Goal: Task Accomplishment & Management: Manage account settings

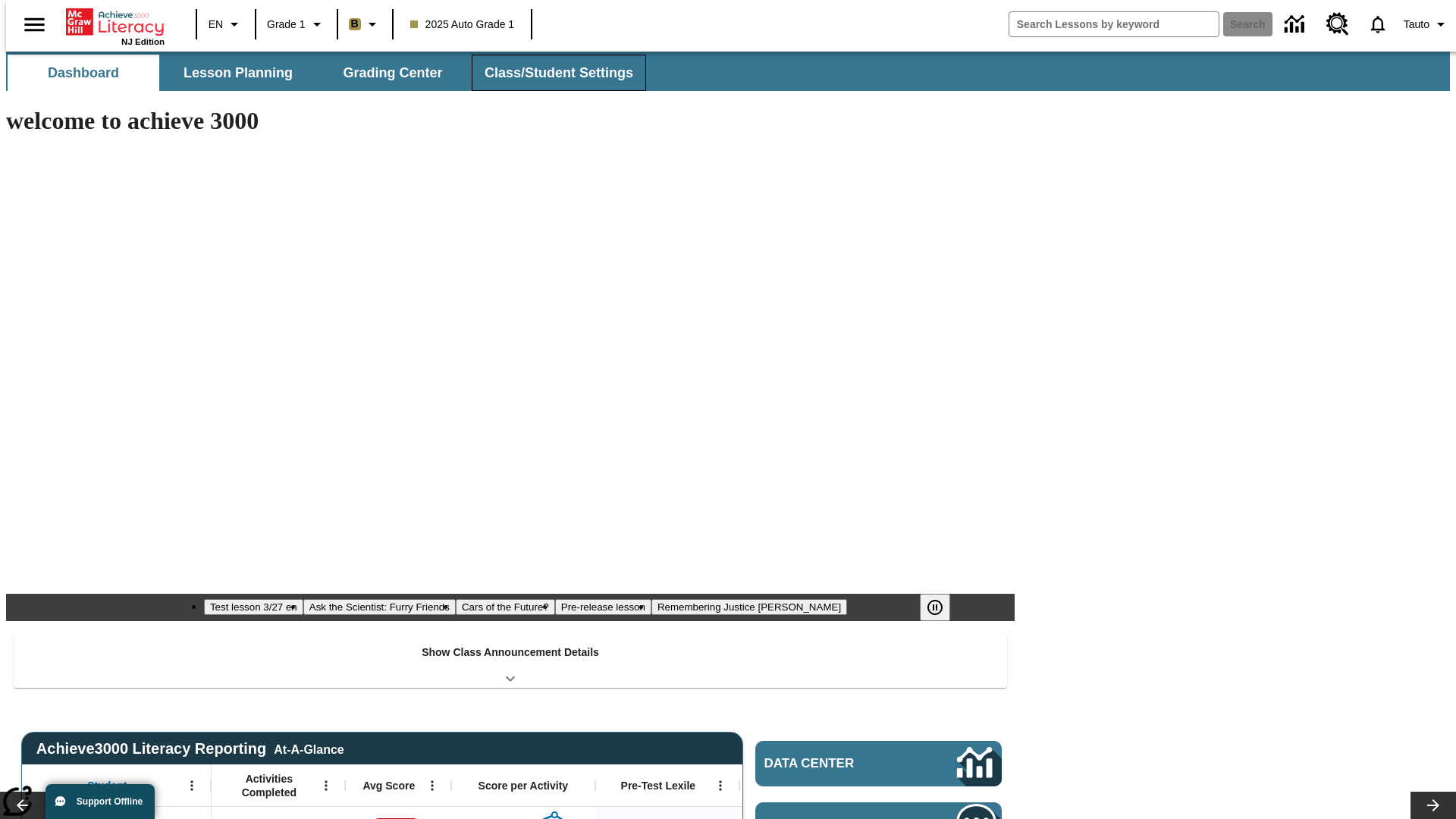
click at [551, 73] on span "Class/Student Settings" at bounding box center [559, 73] width 149 height 18
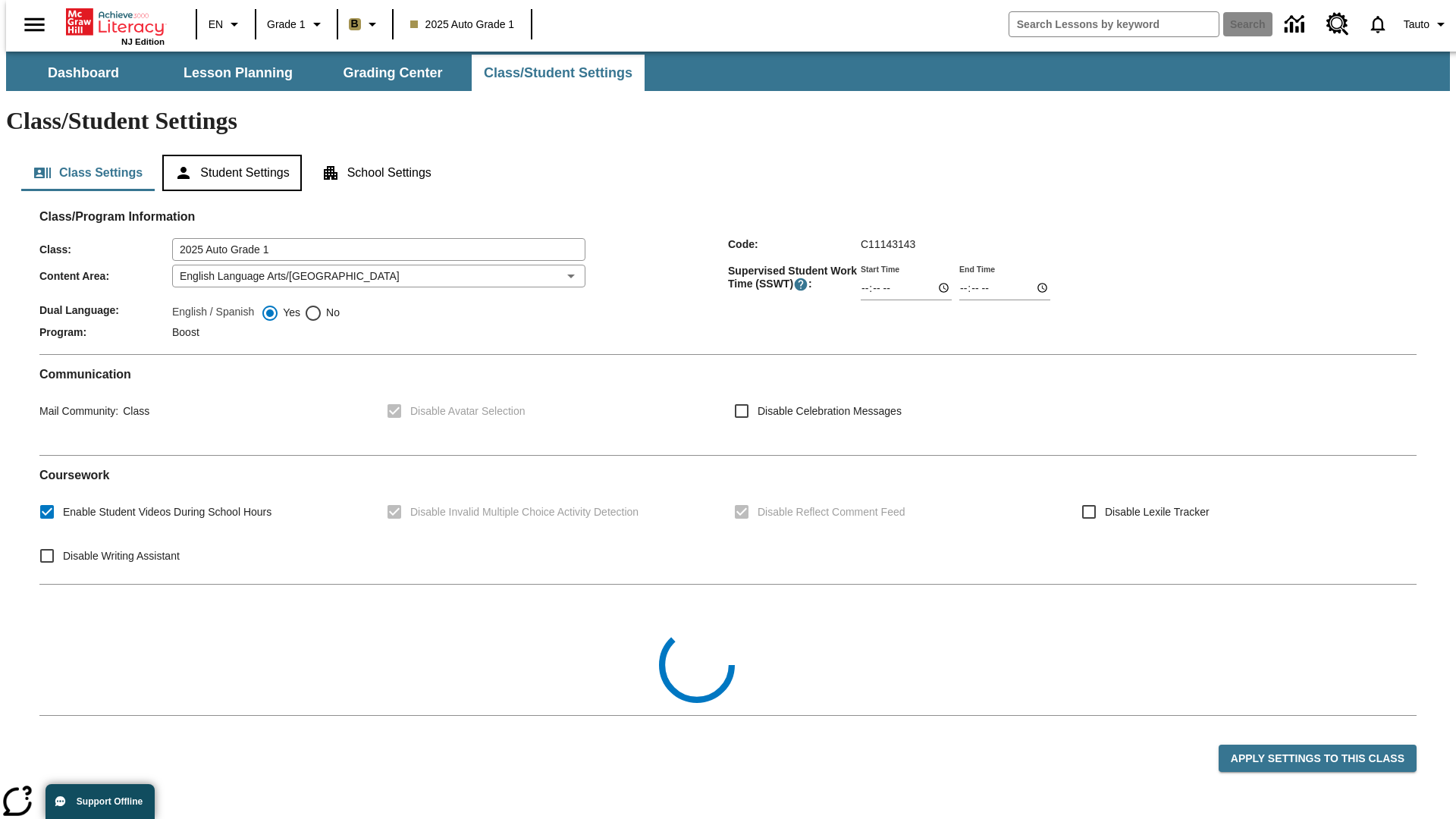
click at [229, 155] on button "Student Settings" at bounding box center [232, 173] width 139 height 36
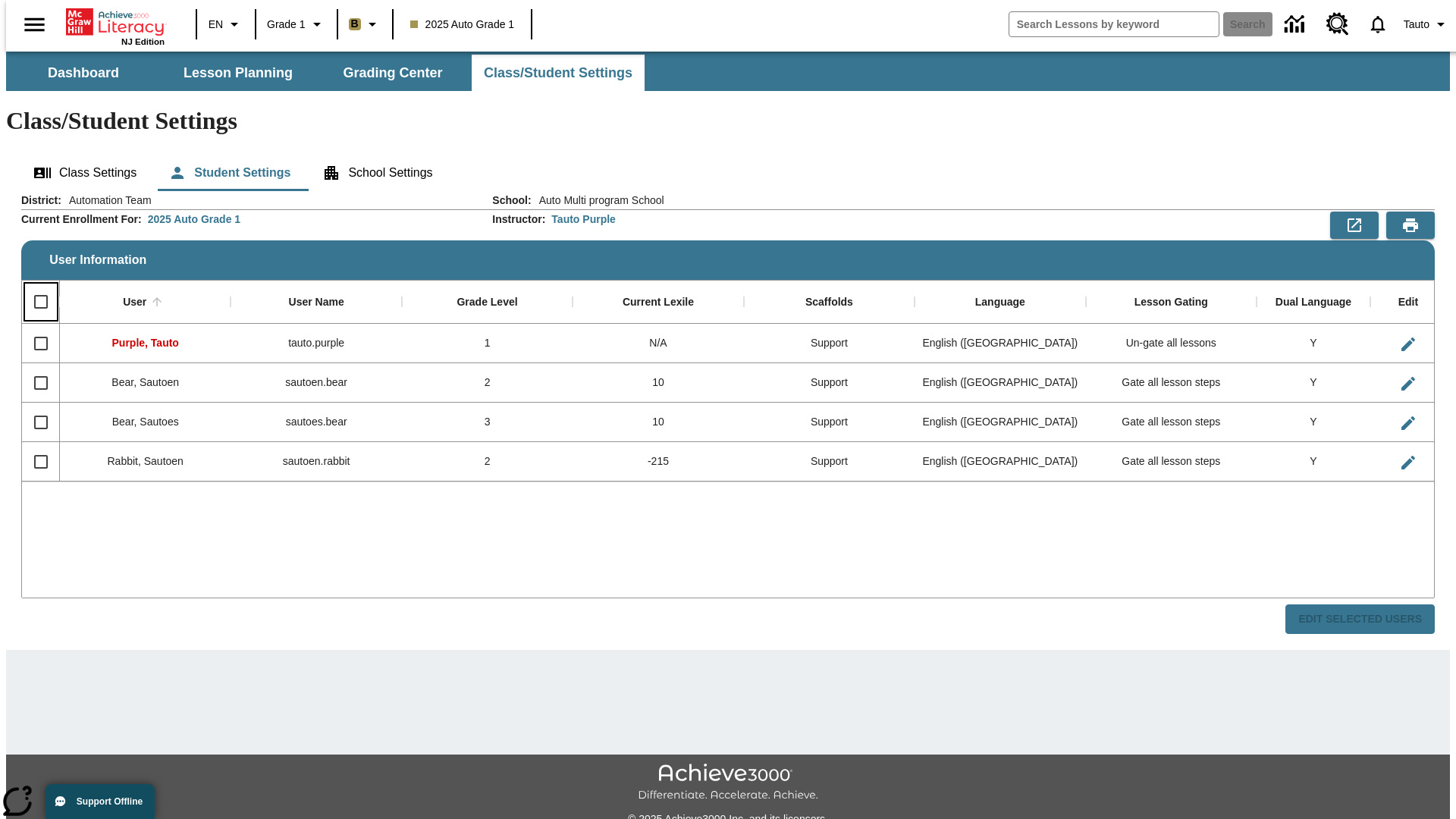
click at [34, 286] on input "Select all rows" at bounding box center [41, 301] width 32 height 32
checkbox input "true"
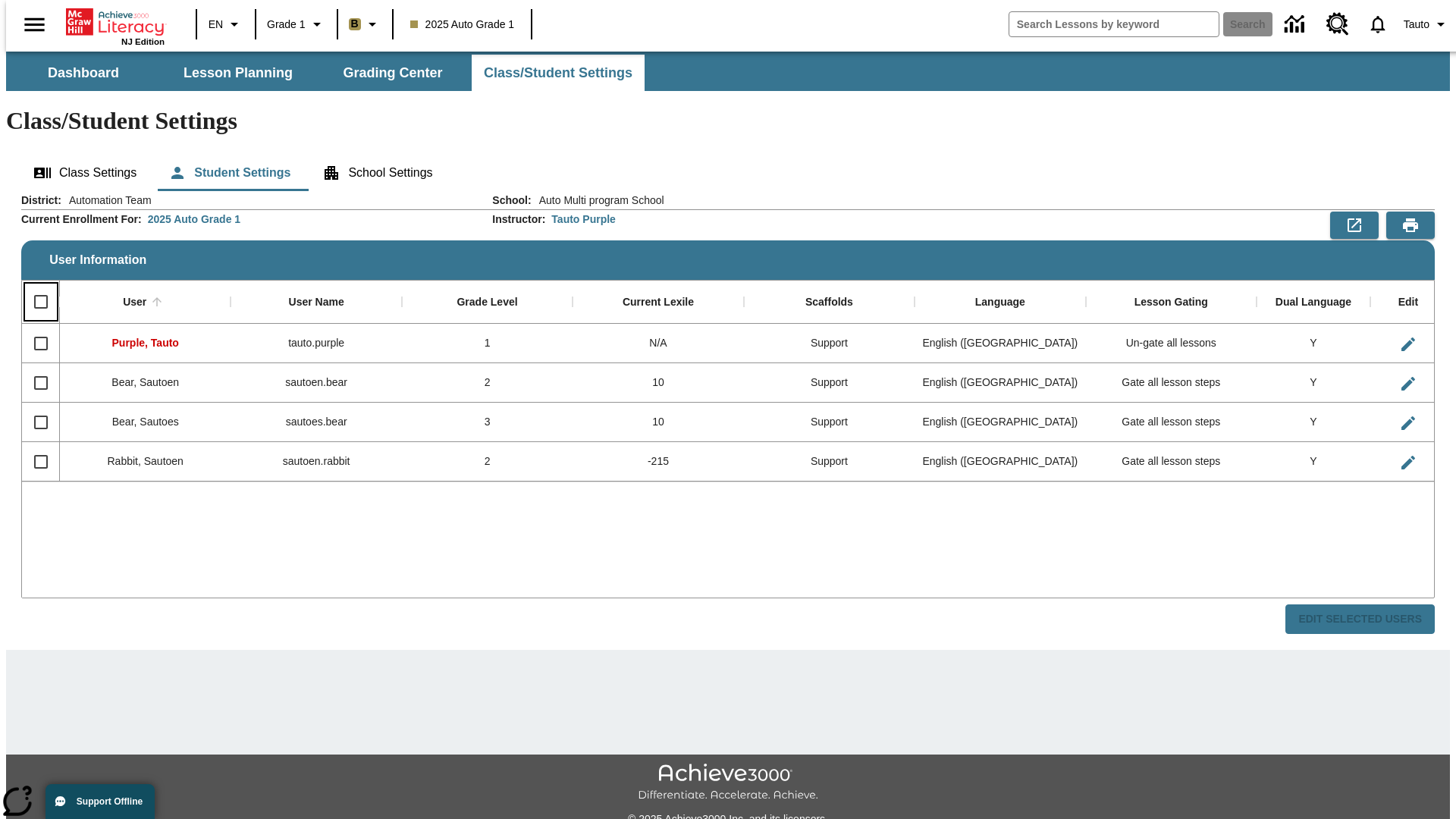
checkbox input "true"
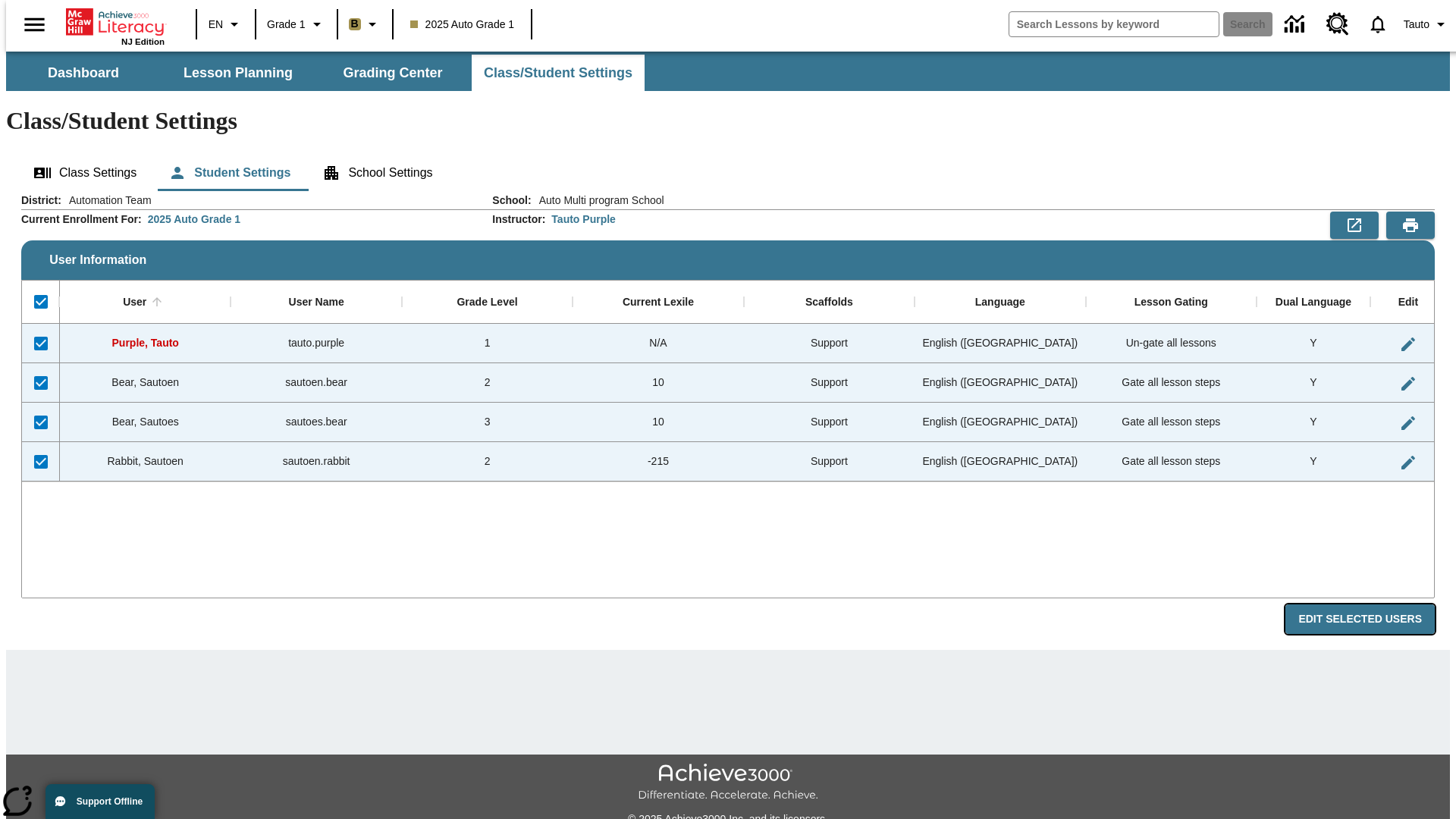
click at [1372, 605] on button "Edit Selected Users" at bounding box center [1360, 619] width 149 height 29
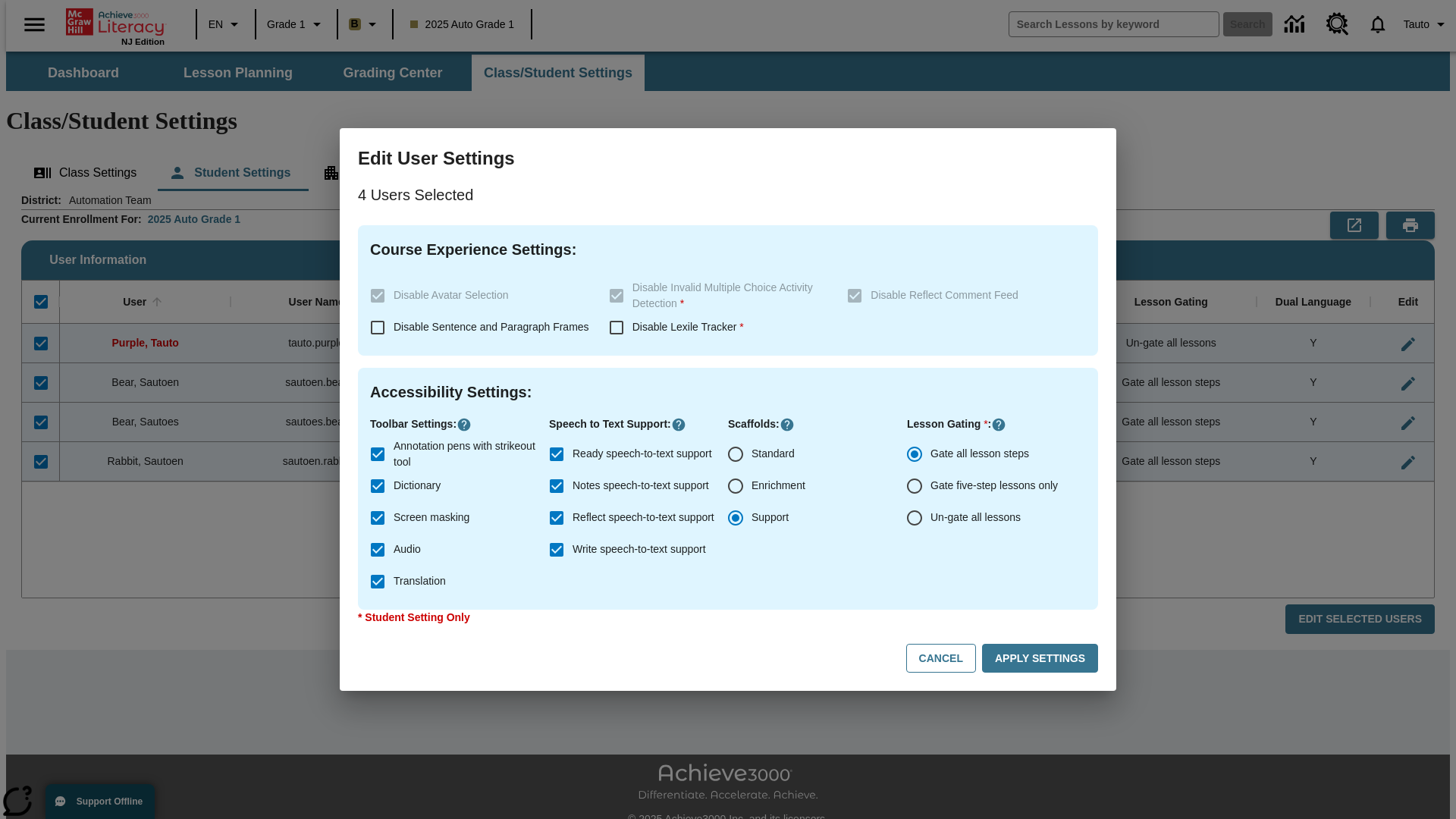
click at [736, 487] on input "Enrichment" at bounding box center [736, 487] width 32 height 32
click at [948, 658] on button "Cancel" at bounding box center [940, 658] width 69 height 29
radio input "false"
radio input "true"
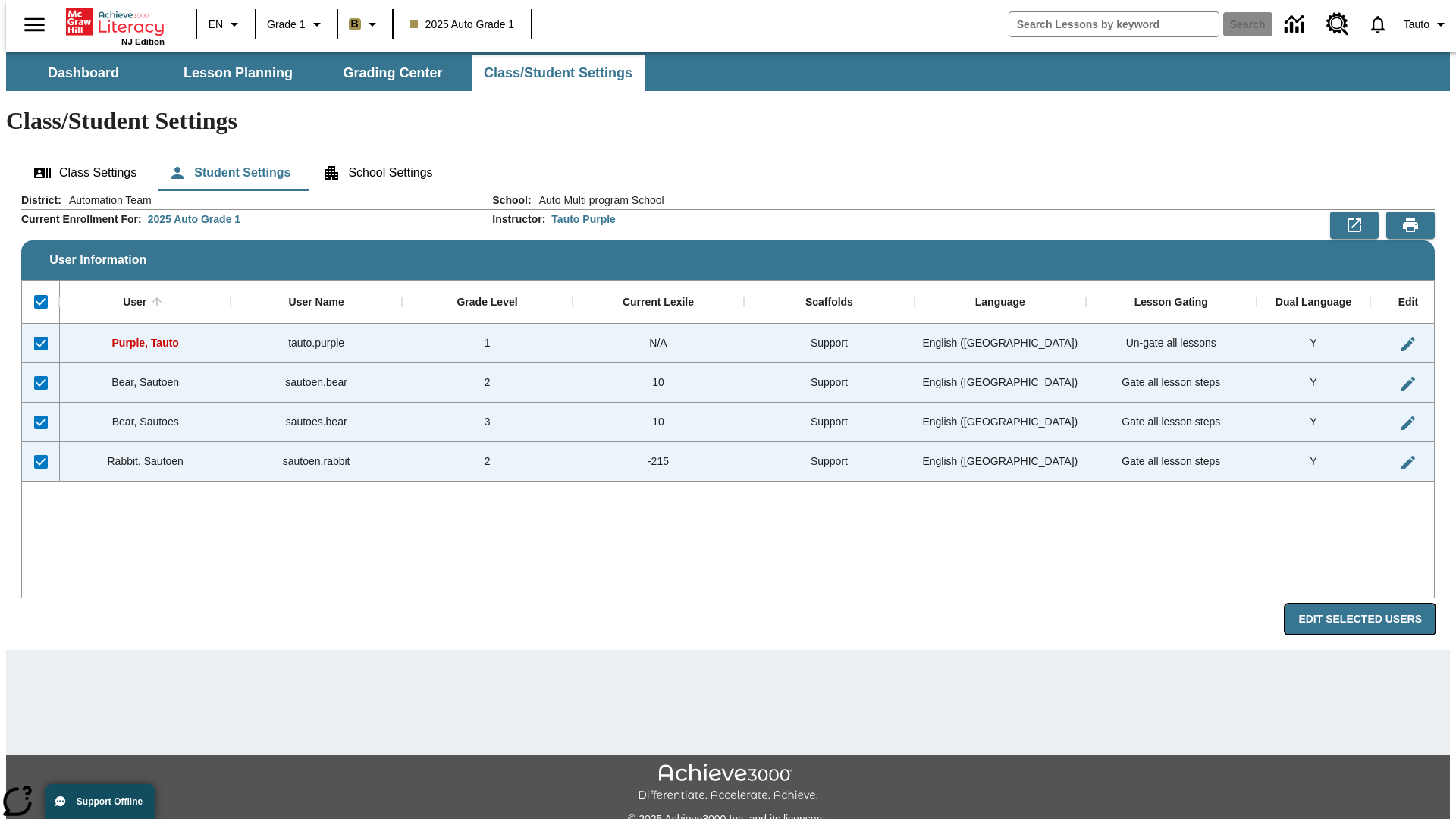
click at [1372, 605] on button "Edit Selected Users" at bounding box center [1360, 619] width 149 height 29
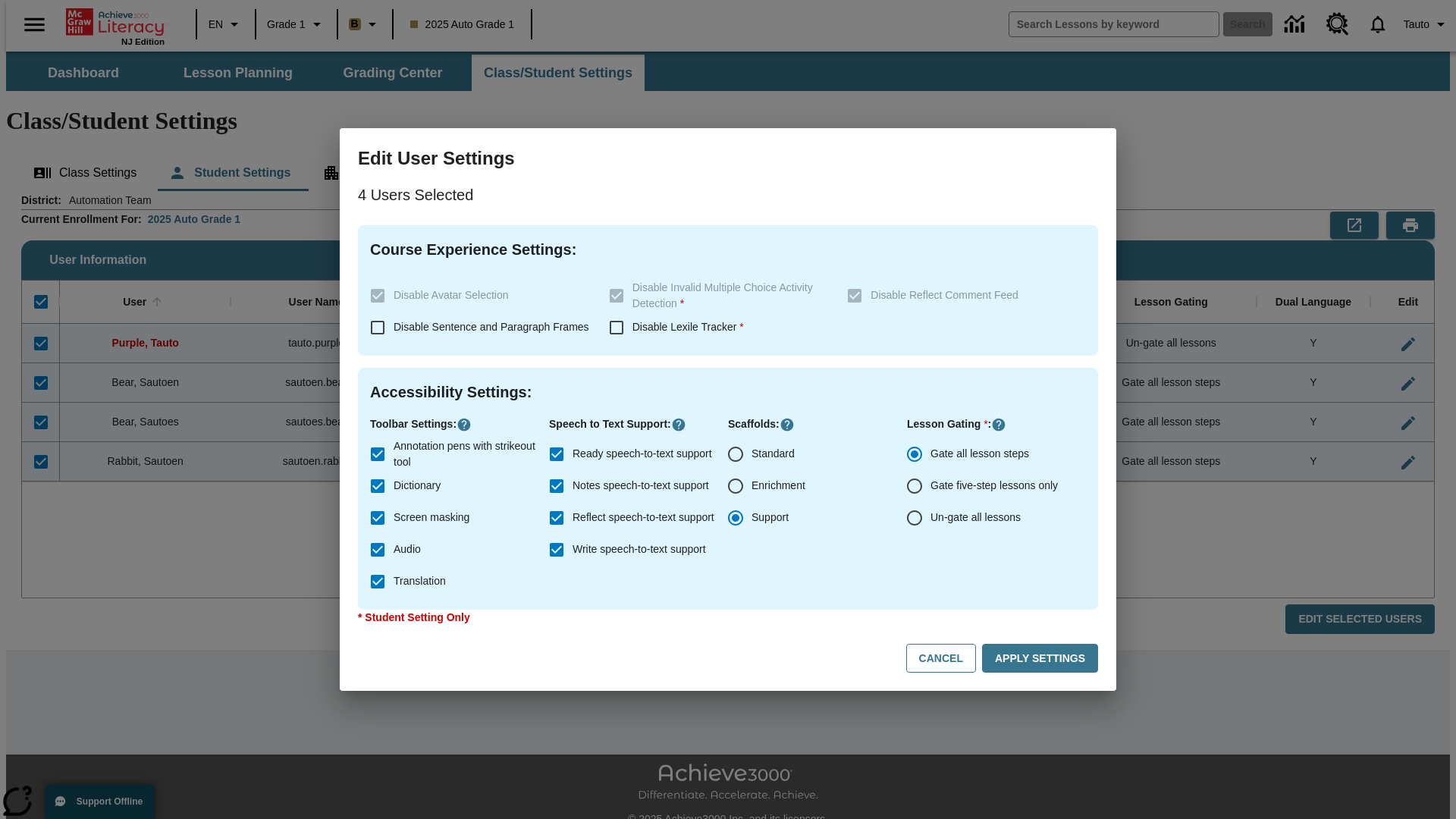
click at [736, 487] on input "Enrichment" at bounding box center [736, 487] width 32 height 32
click at [1042, 658] on button "Apply Settings" at bounding box center [1040, 658] width 116 height 29
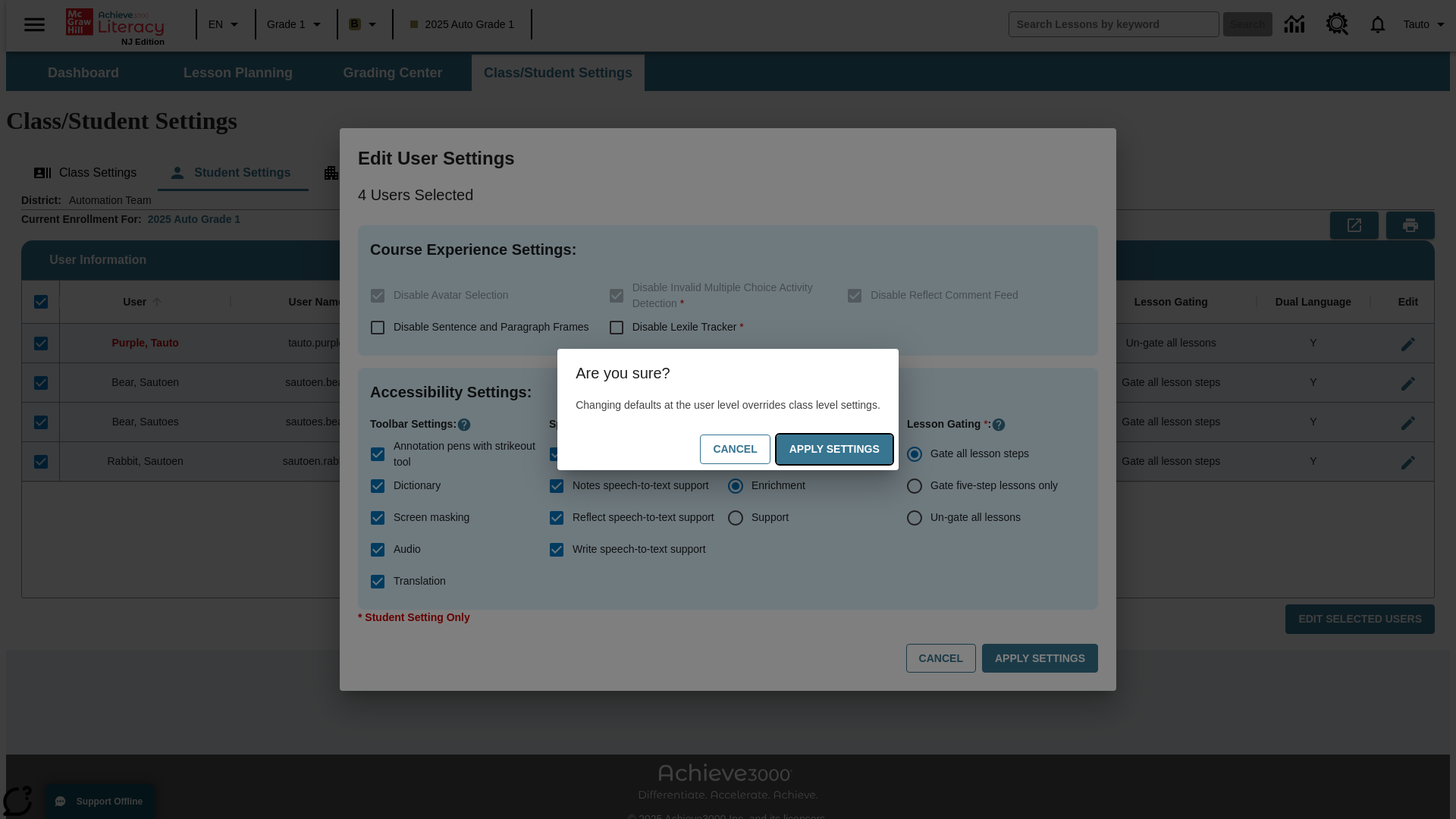
click at [849, 449] on button "Apply Settings" at bounding box center [835, 449] width 116 height 29
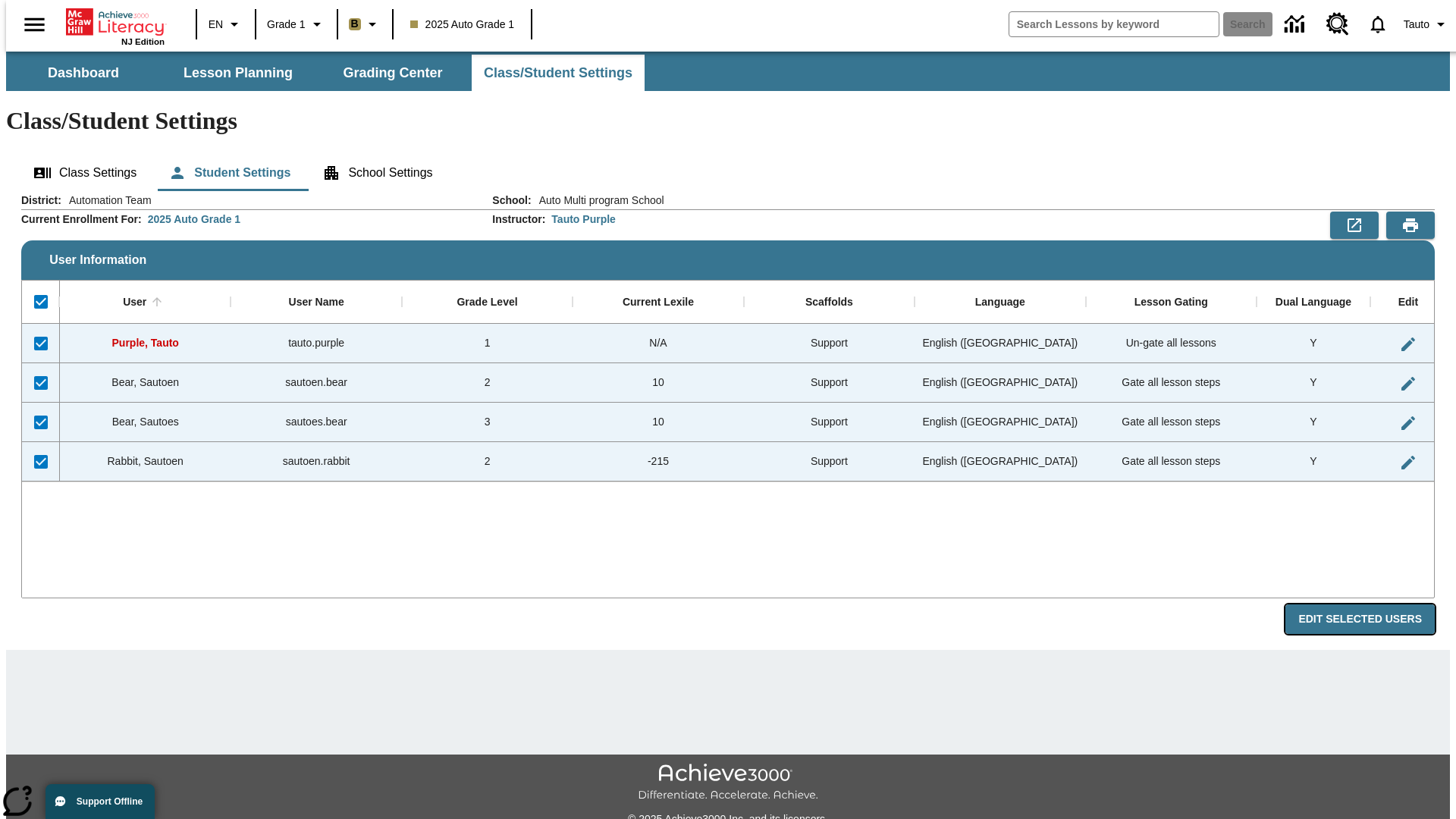
radio input "false"
radio input "true"
checkbox input "false"
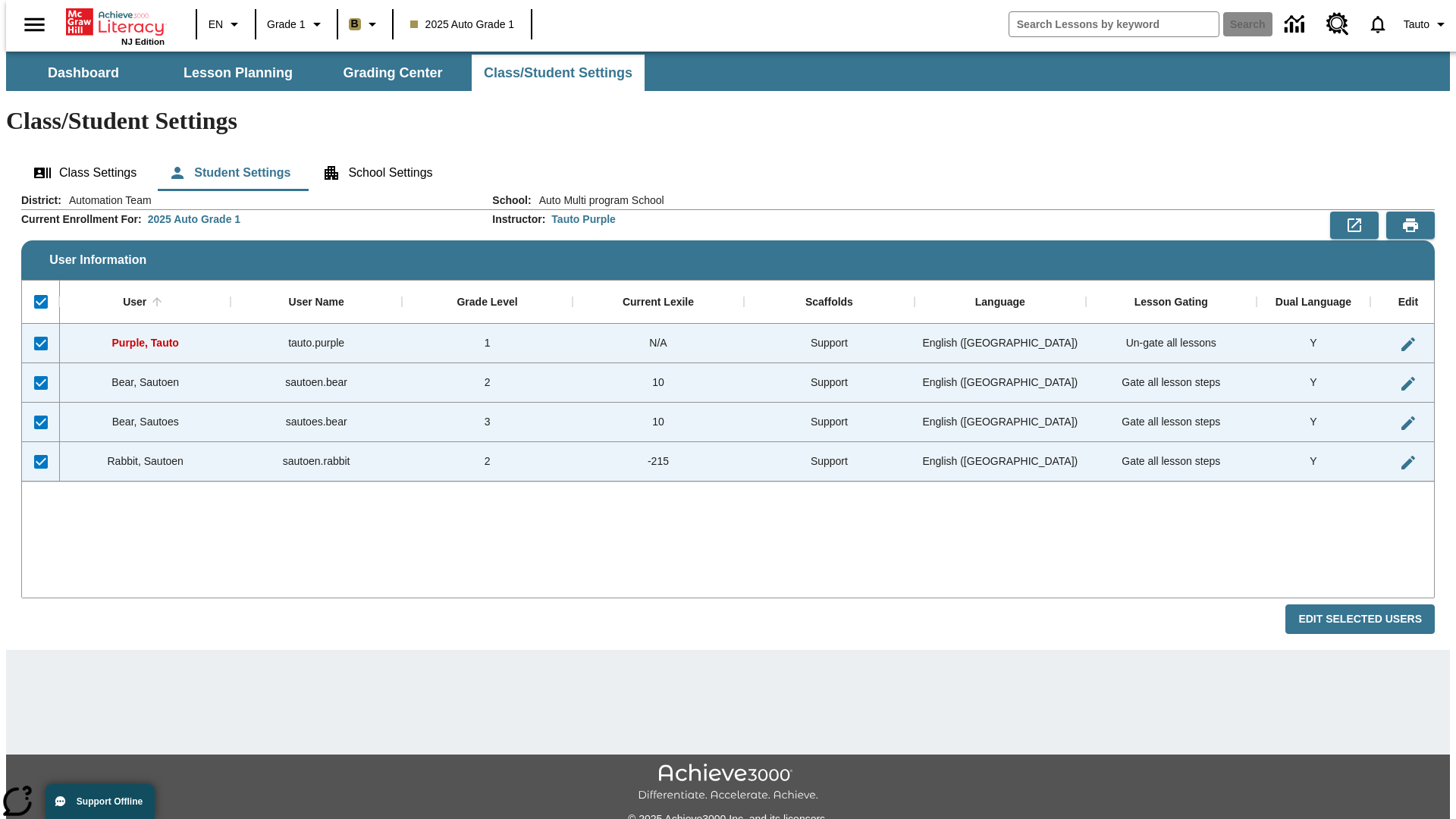
checkbox input "false"
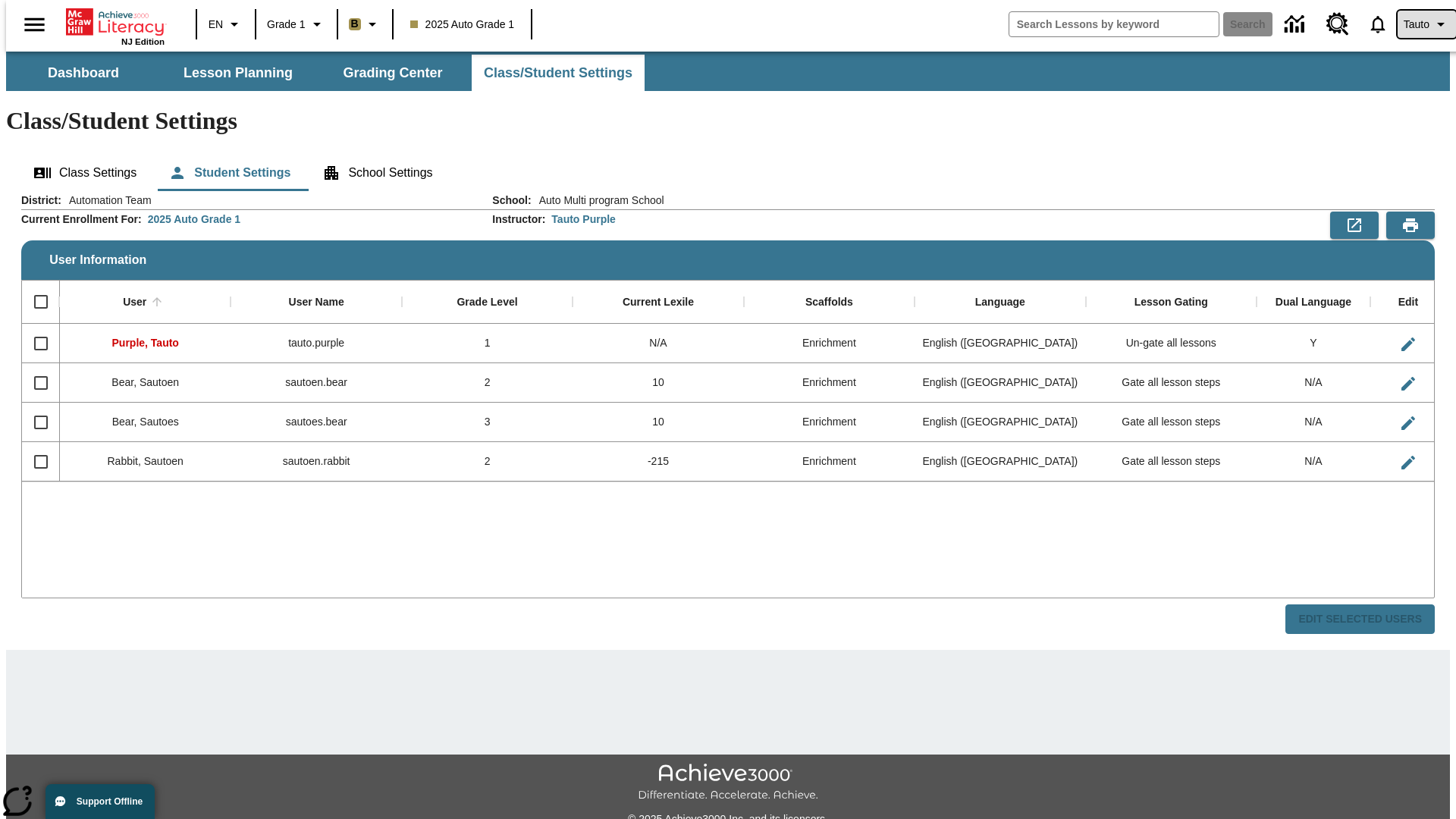
click at [1419, 24] on span "Tauto" at bounding box center [1417, 24] width 26 height 16
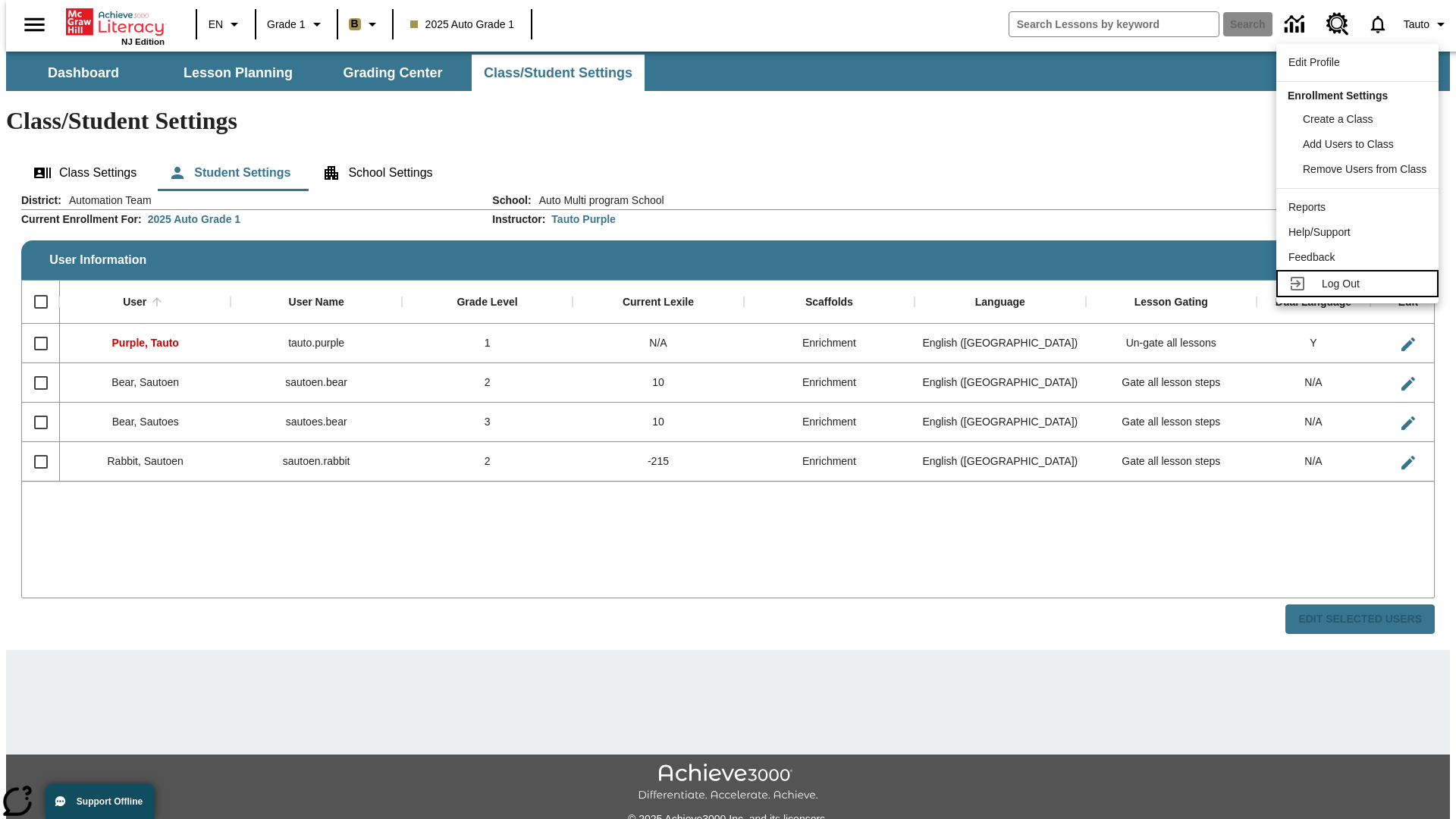
click at [1360, 284] on span "Log Out" at bounding box center [1340, 284] width 38 height 12
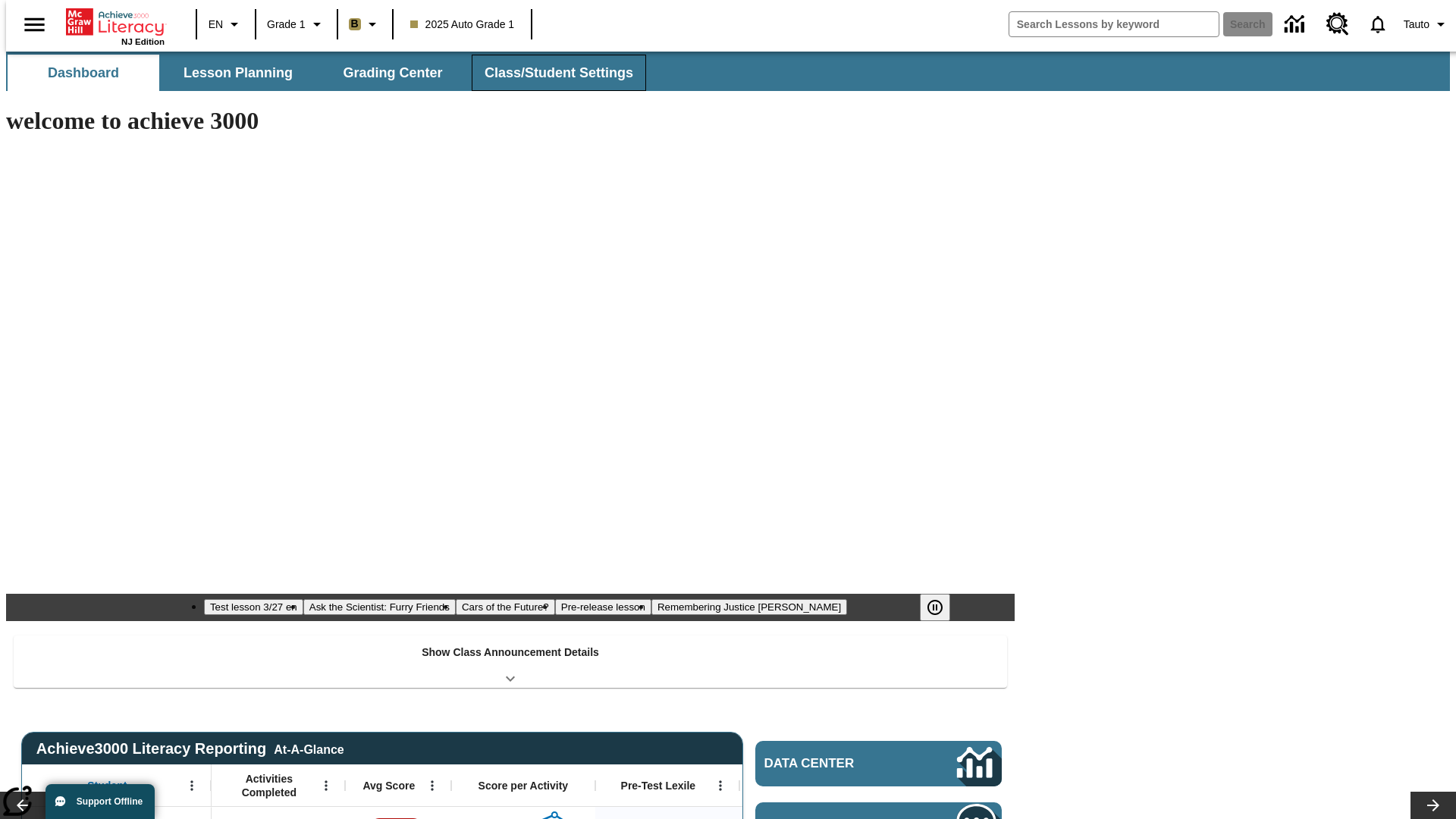
click at [551, 73] on span "Class/Student Settings" at bounding box center [559, 73] width 149 height 18
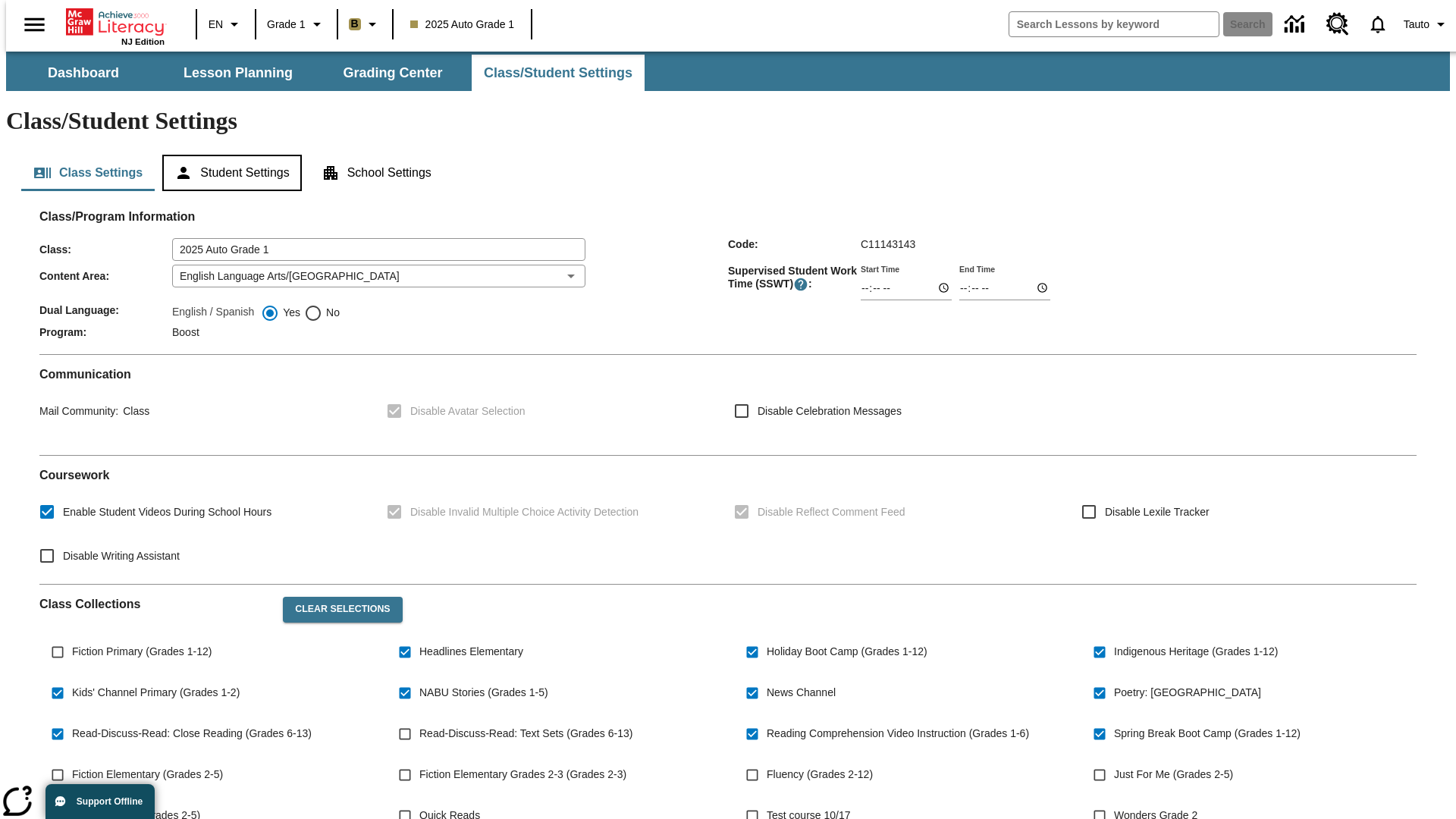
click at [229, 155] on button "Student Settings" at bounding box center [232, 173] width 139 height 36
